Goal: Register for event/course

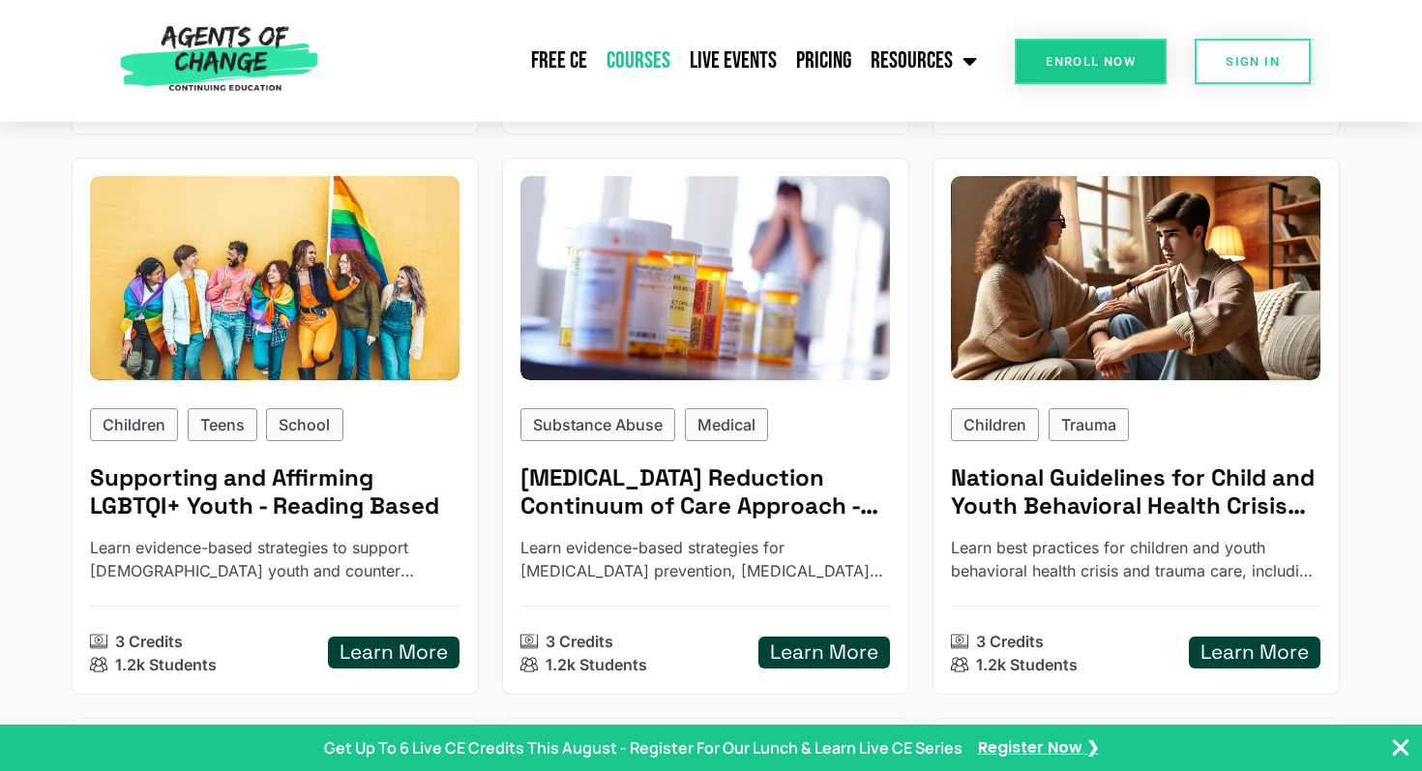
click at [637, 63] on link "Courses" at bounding box center [638, 61] width 83 height 48
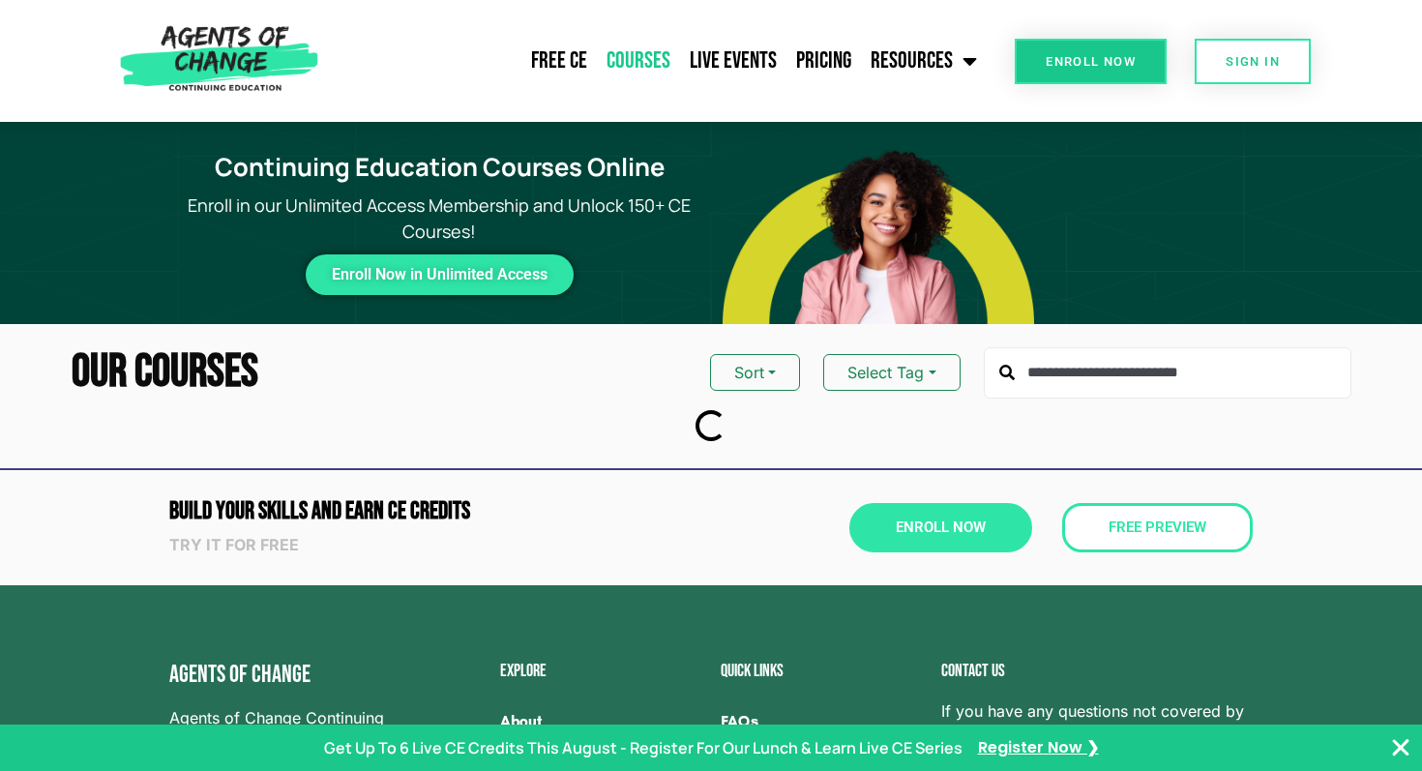
click at [1076, 380] on input "text" at bounding box center [1168, 373] width 368 height 52
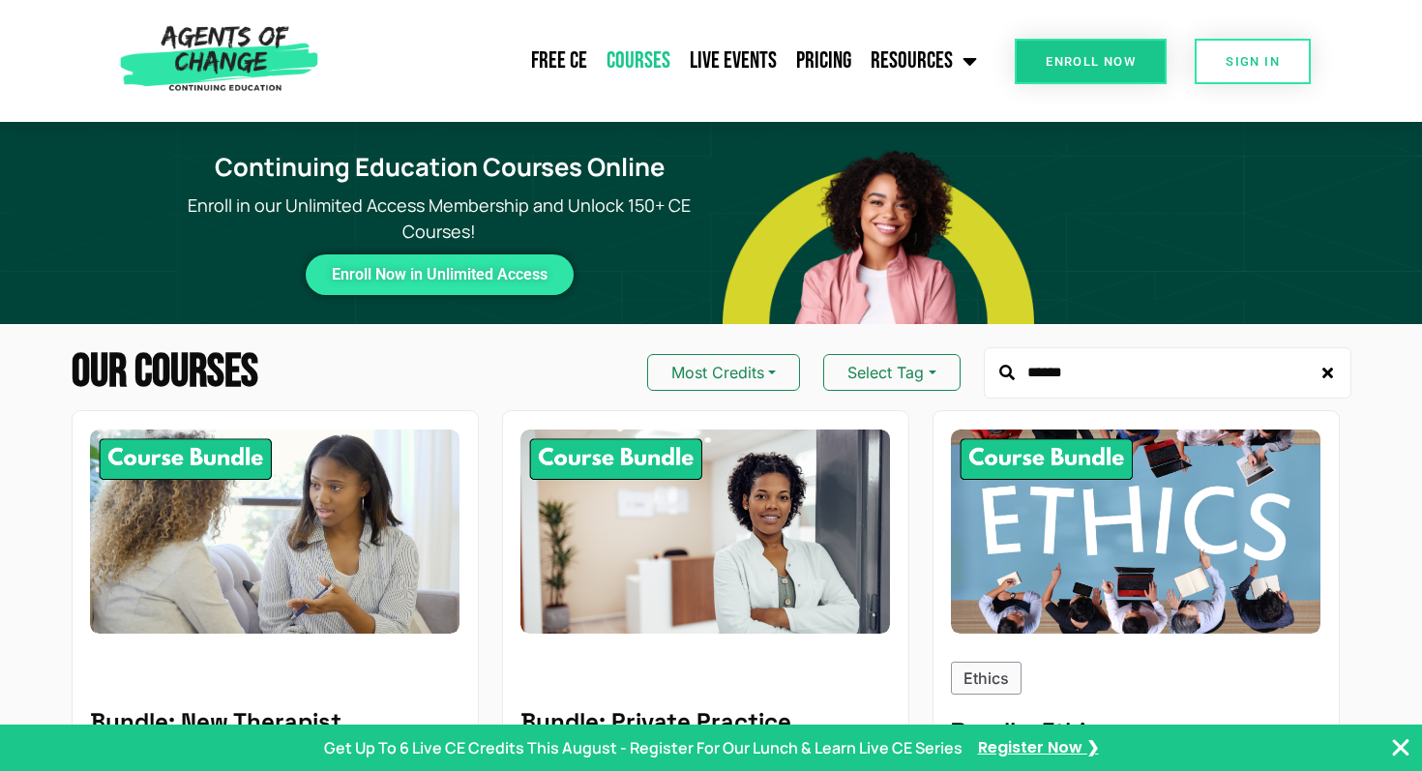
type input "******"
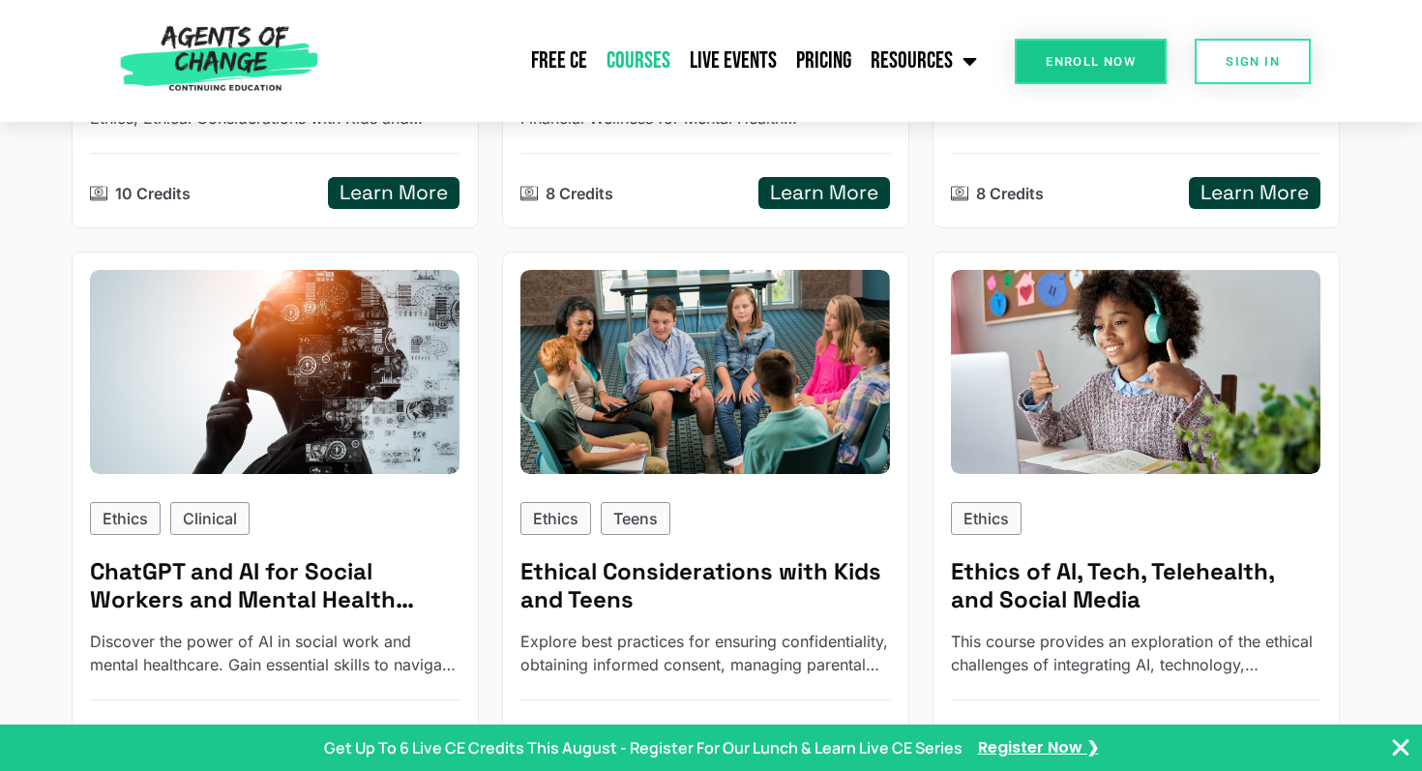
scroll to position [700, 0]
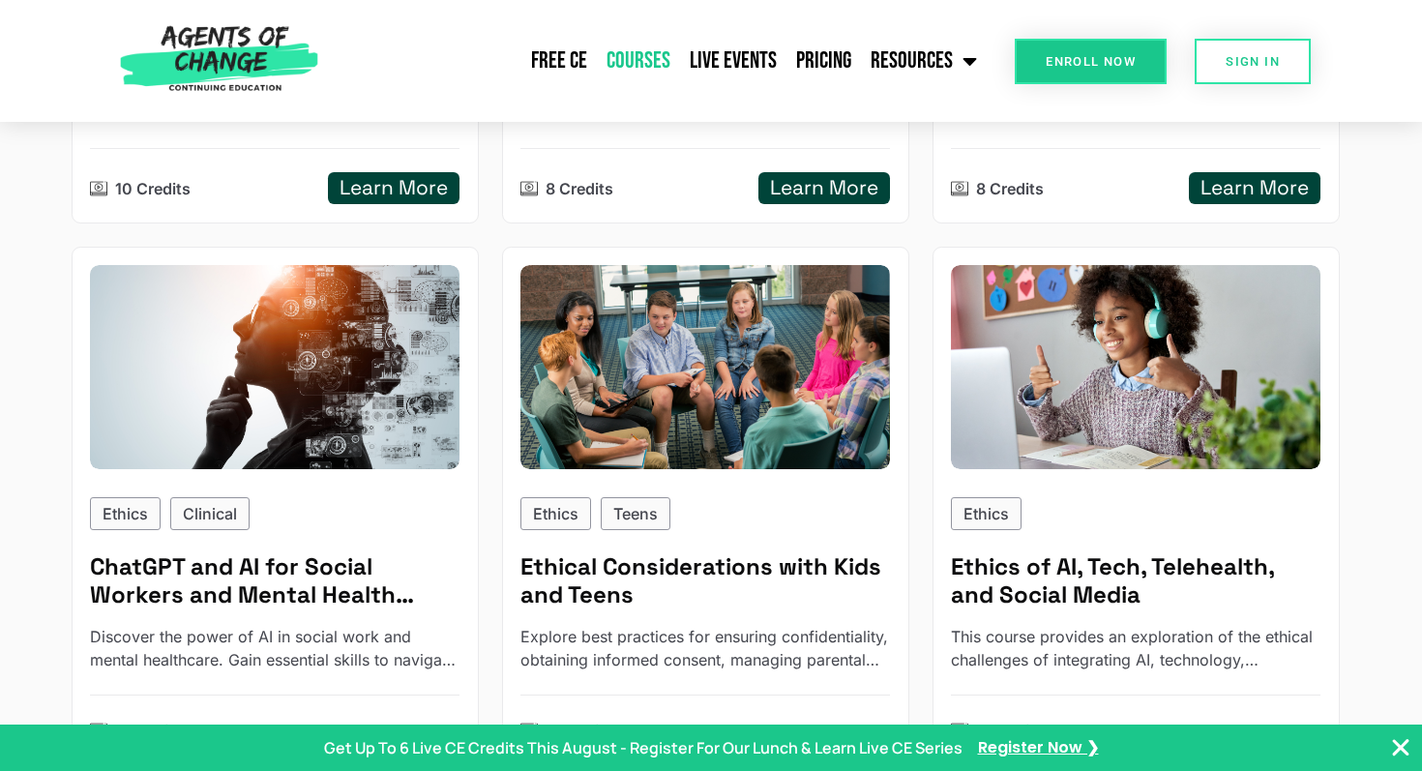
click at [1109, 67] on span "Enroll Now" at bounding box center [1091, 61] width 90 height 13
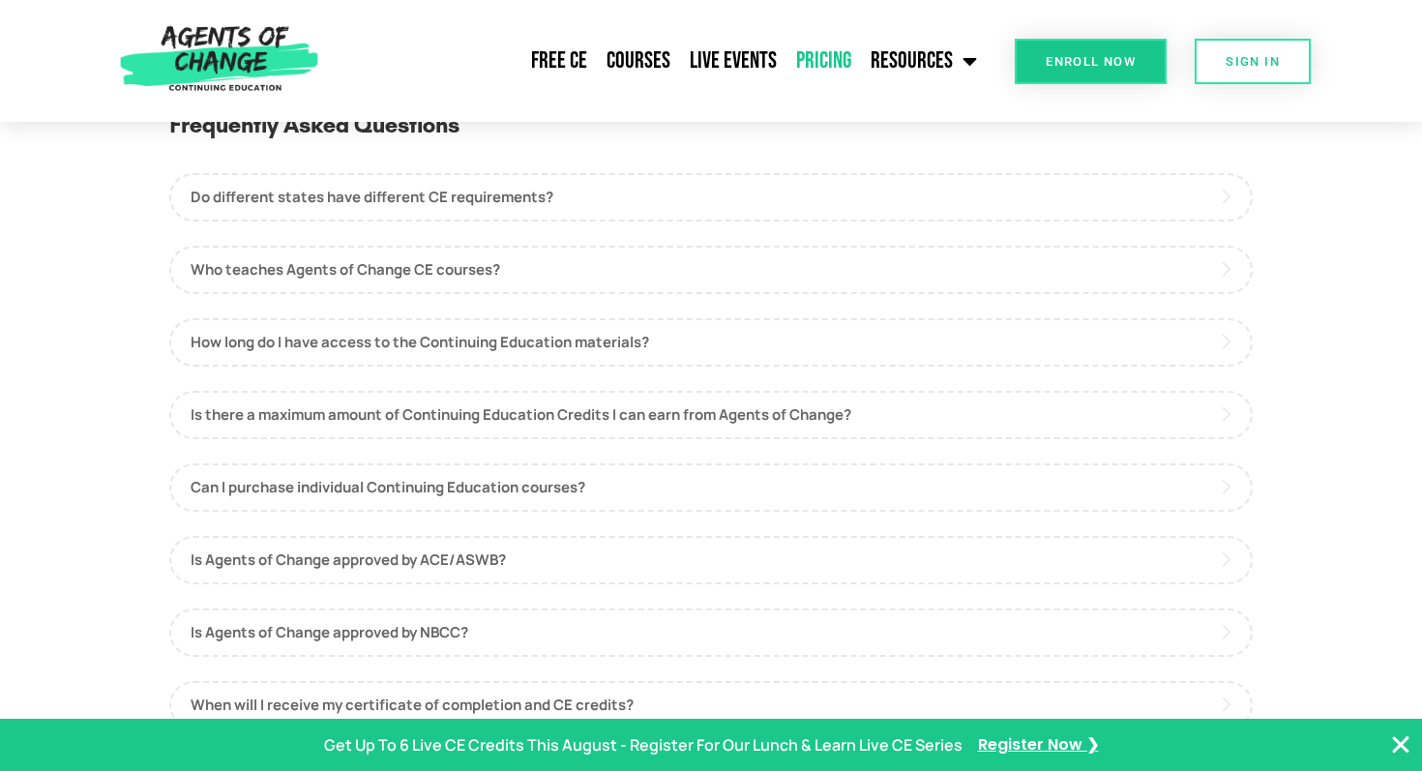
scroll to position [396, 0]
